Goal: Navigation & Orientation: Find specific page/section

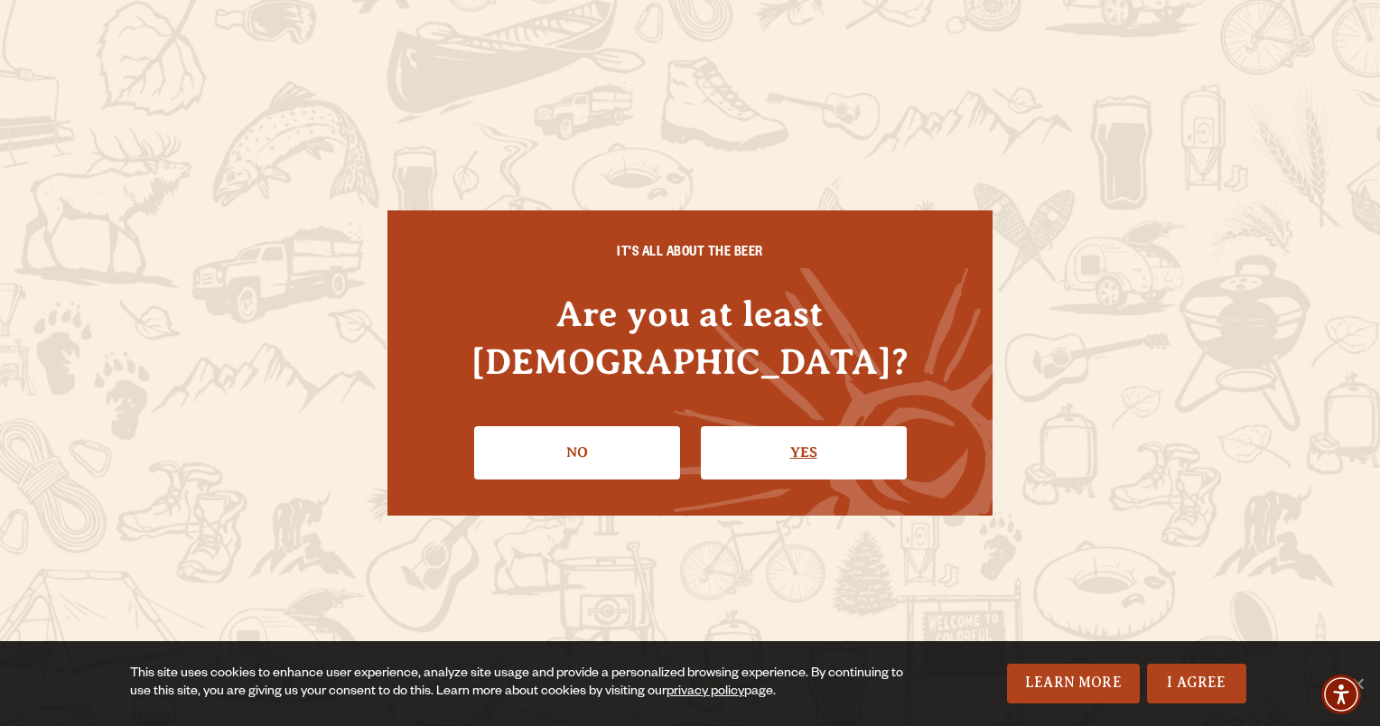
click at [817, 426] on link "Yes" at bounding box center [804, 452] width 206 height 52
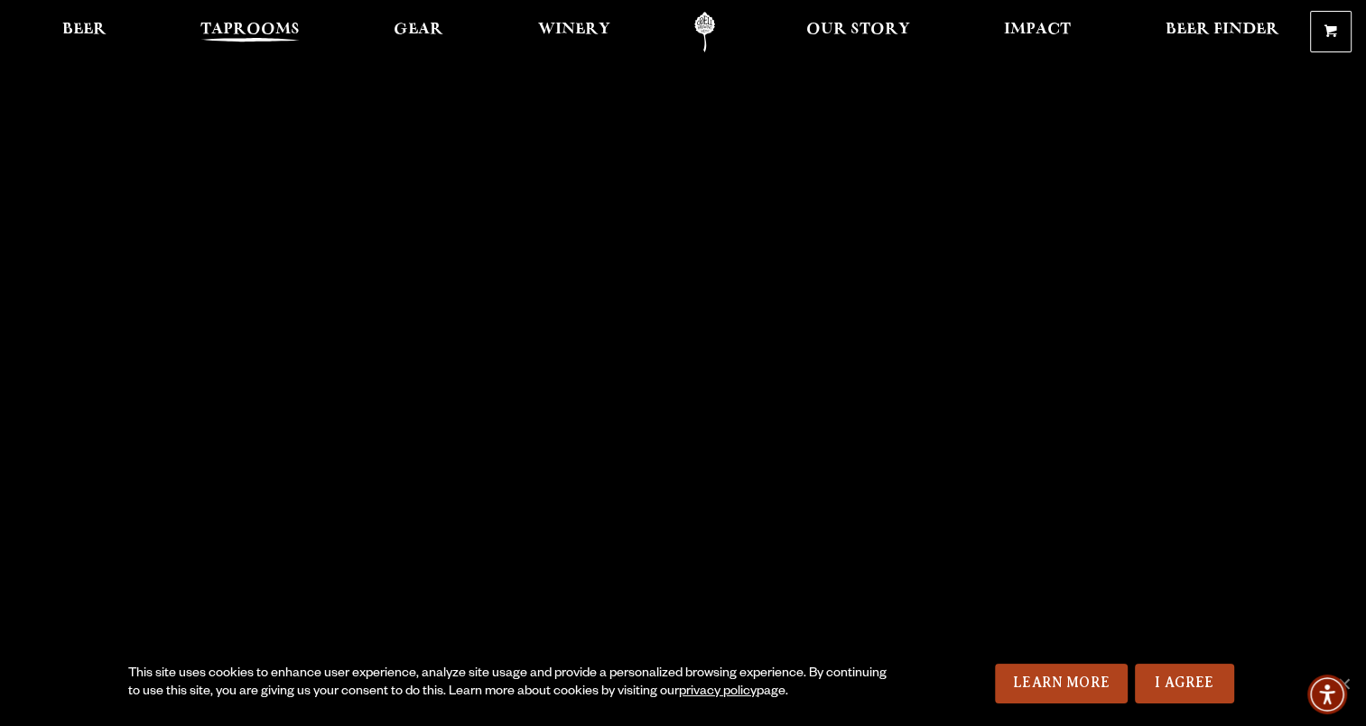
click at [252, 26] on span "Taprooms" at bounding box center [249, 30] width 99 height 14
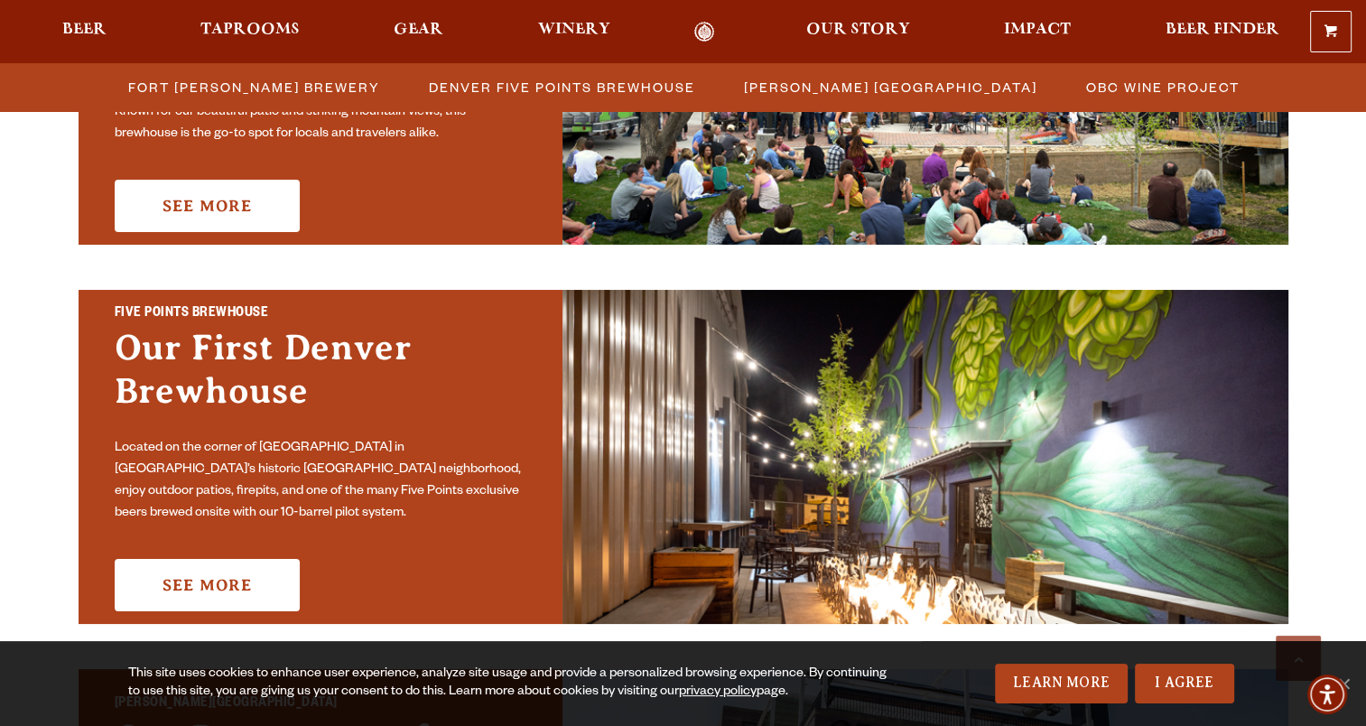
scroll to position [542, 0]
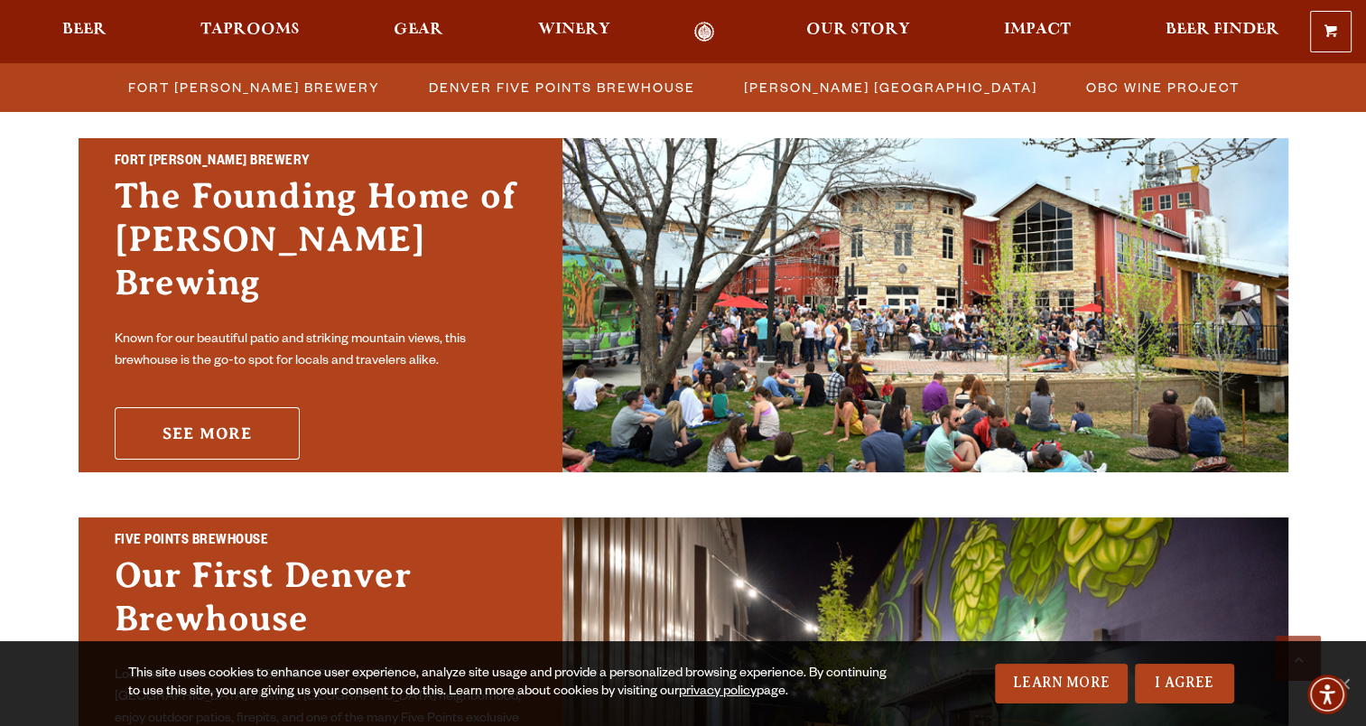
click at [234, 418] on link "See More" at bounding box center [207, 433] width 185 height 52
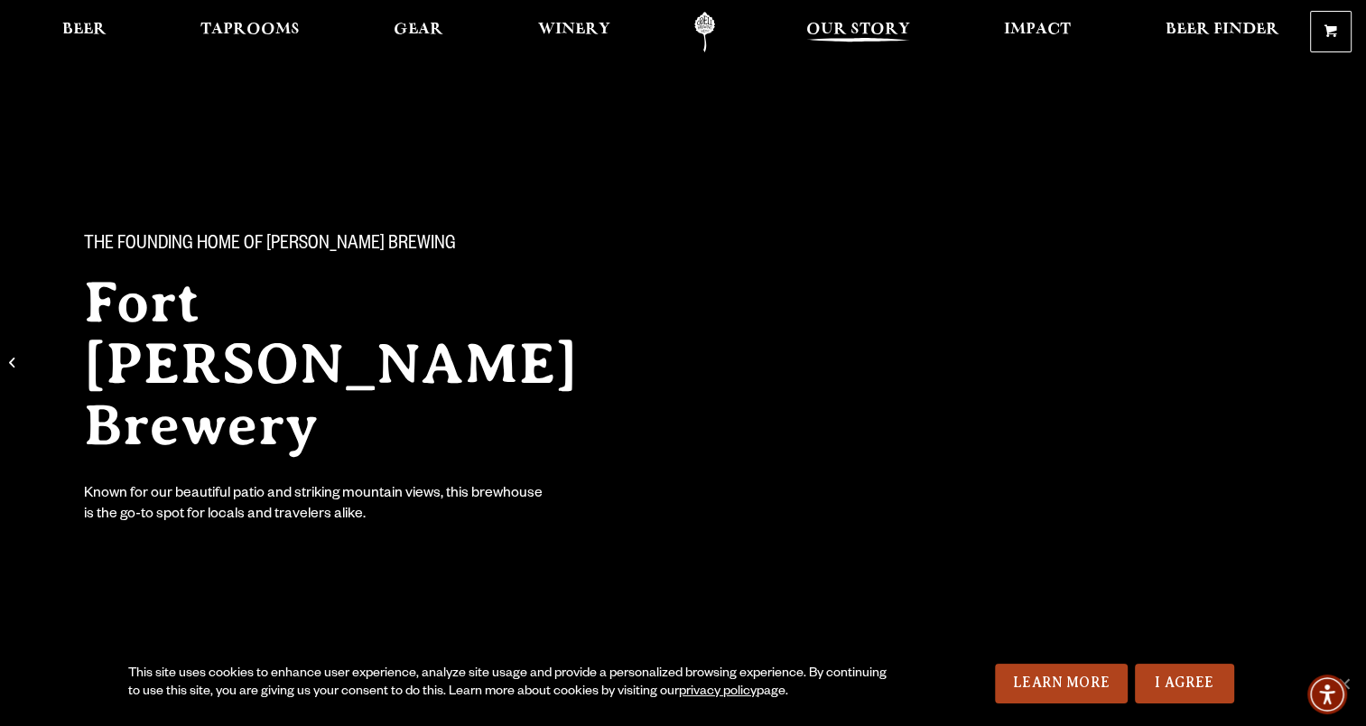
click at [851, 23] on span "Our Story" at bounding box center [858, 30] width 104 height 14
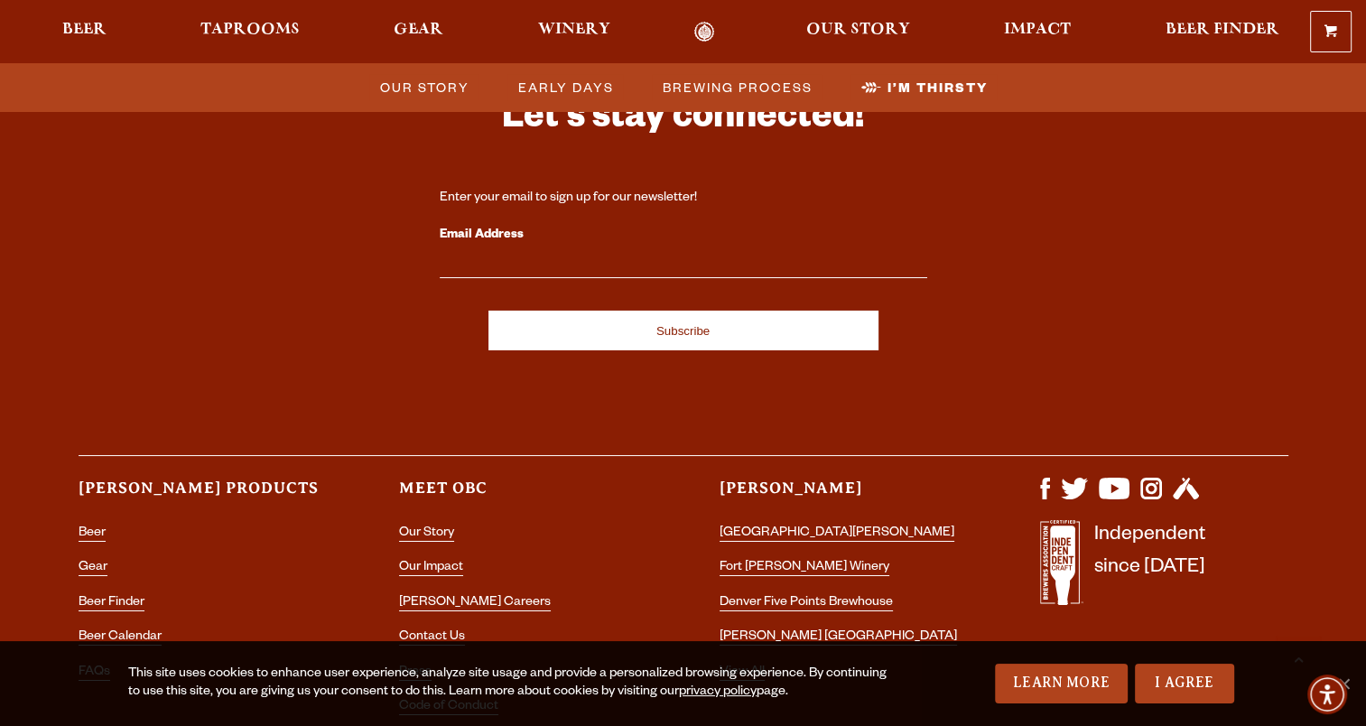
scroll to position [6114, 0]
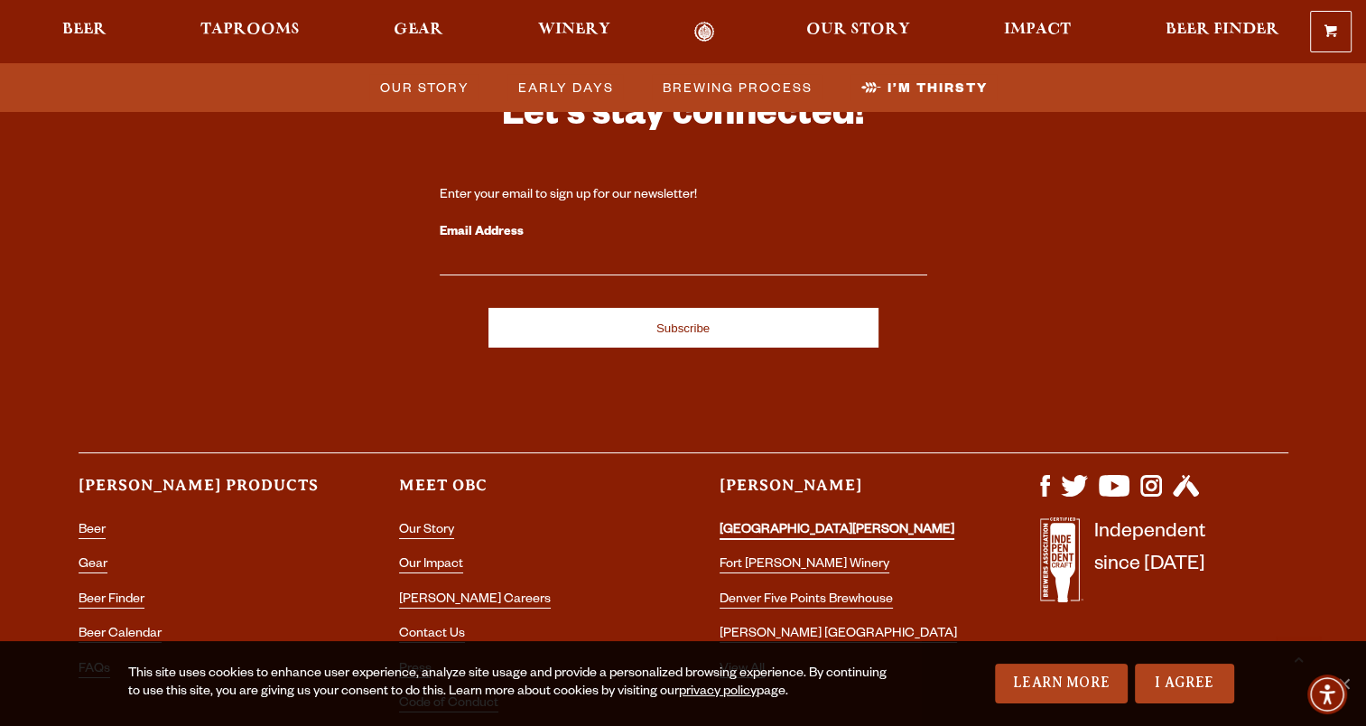
click at [769, 524] on link "[GEOGRAPHIC_DATA][PERSON_NAME]" at bounding box center [837, 532] width 235 height 16
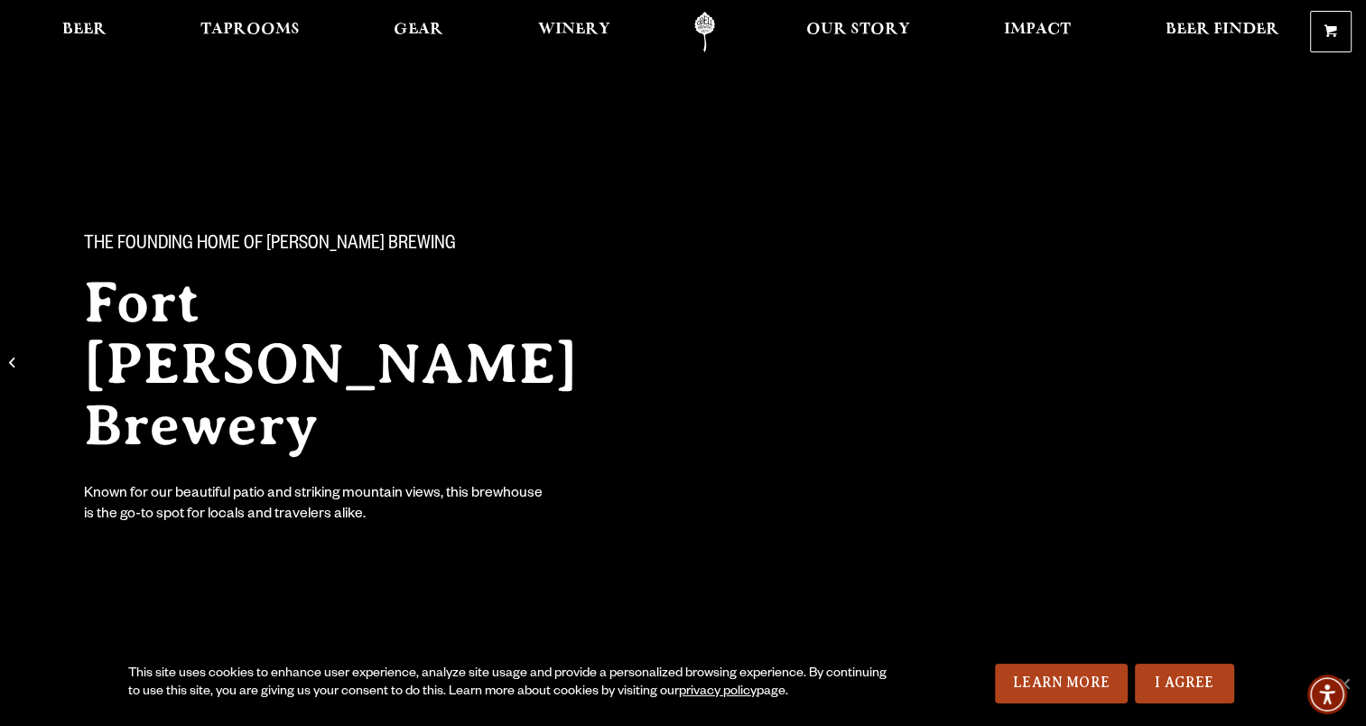
click at [704, 25] on link "Odell Home" at bounding box center [705, 32] width 68 height 41
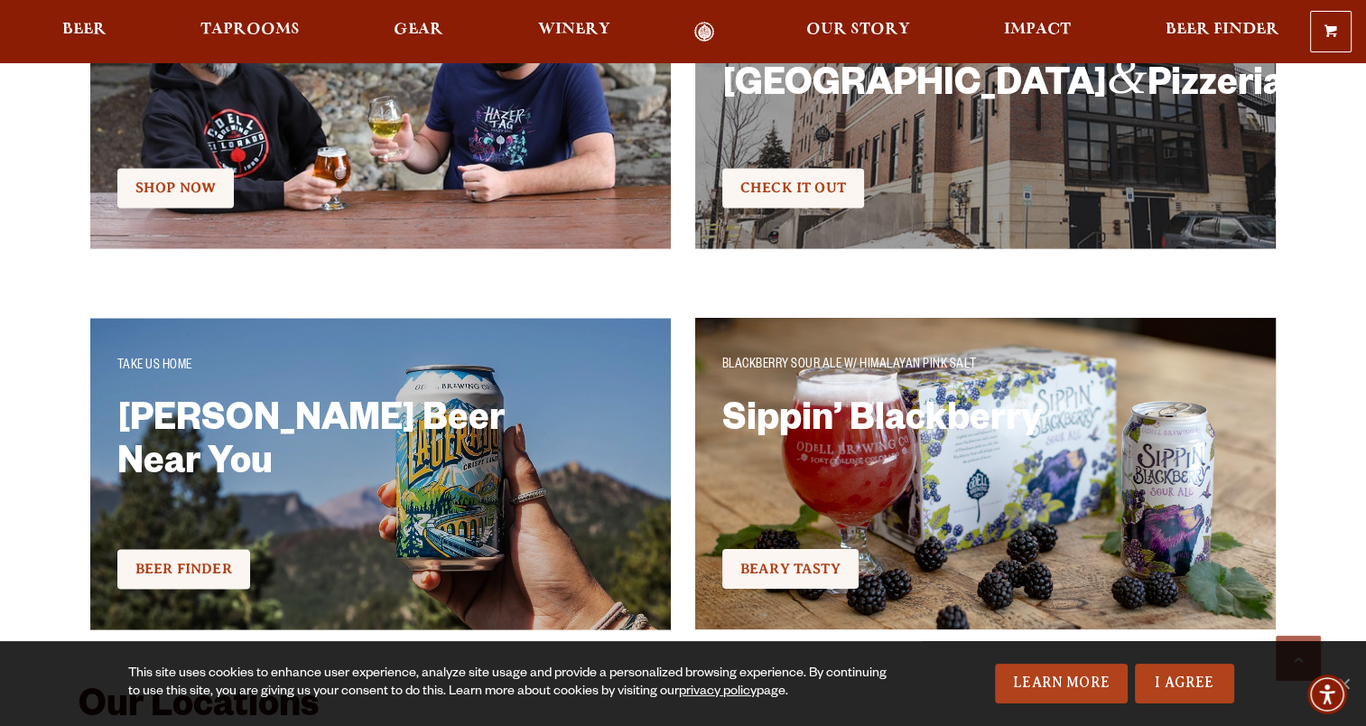
scroll to position [3301, 0]
